Goal: Navigation & Orientation: Find specific page/section

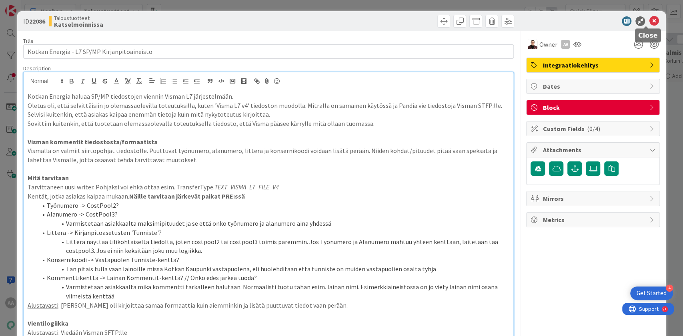
click at [649, 21] on icon at bounding box center [654, 21] width 10 height 10
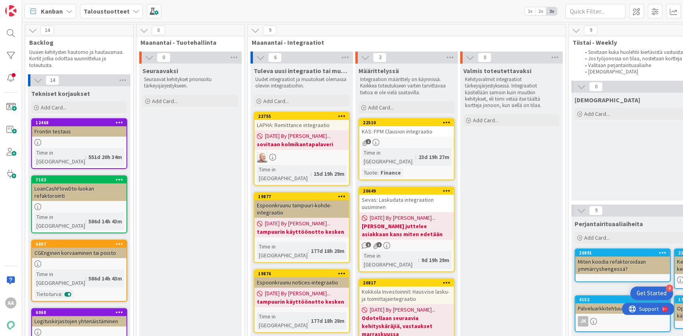
click at [122, 14] on b "Taloustuotteet" at bounding box center [107, 11] width 46 height 8
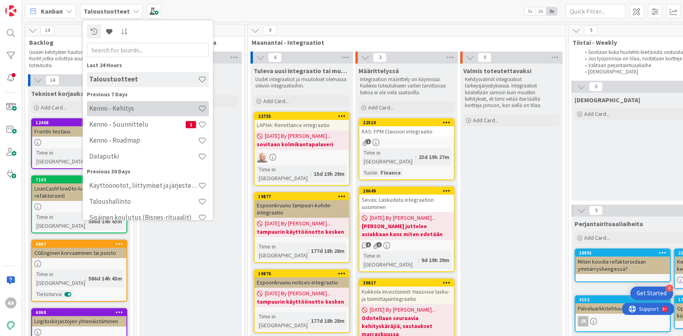
click at [151, 112] on h4 "Kenno - Kehitys" at bounding box center [143, 108] width 109 height 8
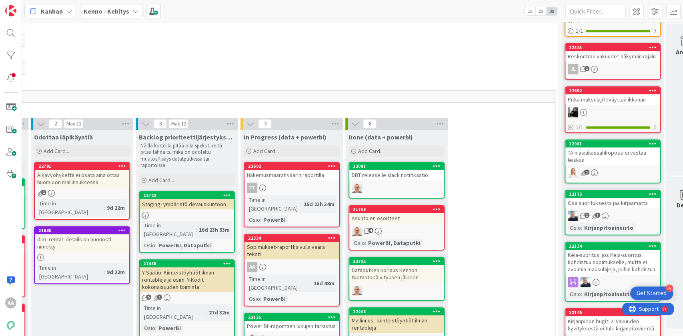
scroll to position [213, 213]
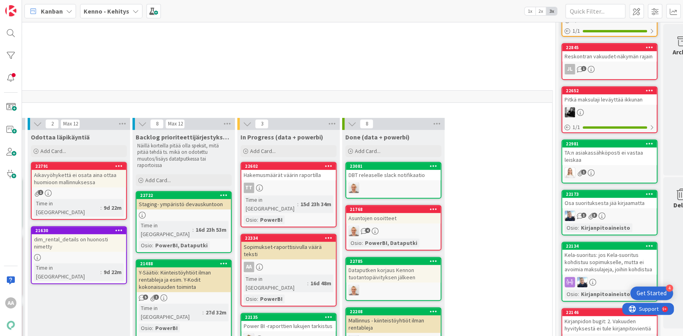
click at [302, 174] on div "Hakemusmäärät väärin raportilla" at bounding box center [288, 175] width 94 height 10
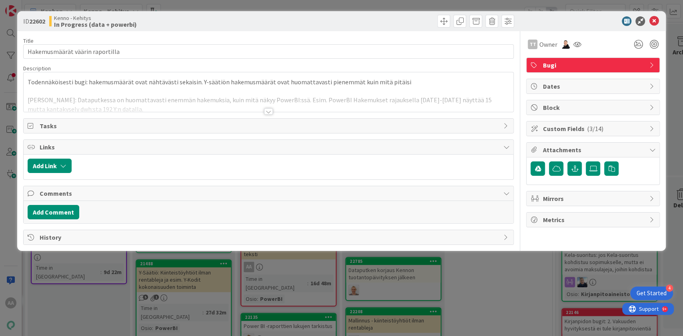
click at [268, 110] on div at bounding box center [268, 111] width 9 height 6
